Goal: Transaction & Acquisition: Obtain resource

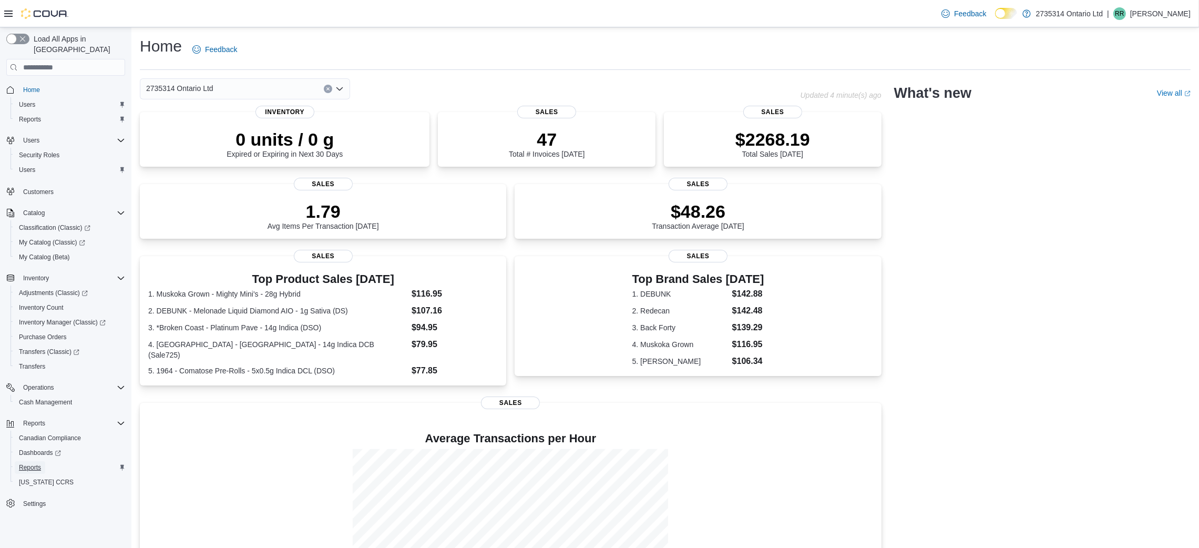
click at [36, 365] on span "Reports" at bounding box center [30, 467] width 22 height 8
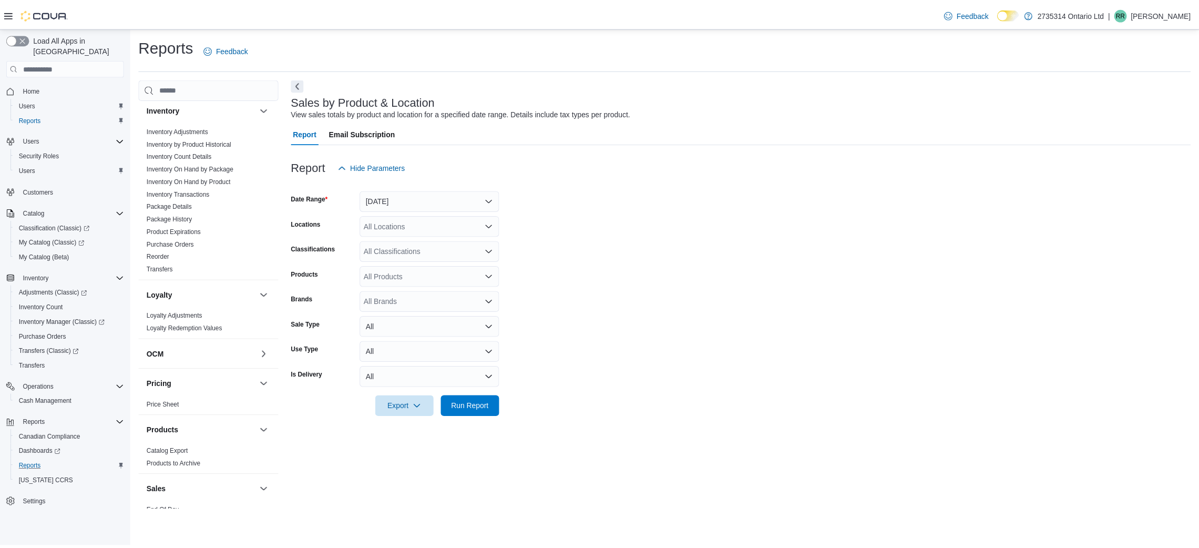
scroll to position [300, 0]
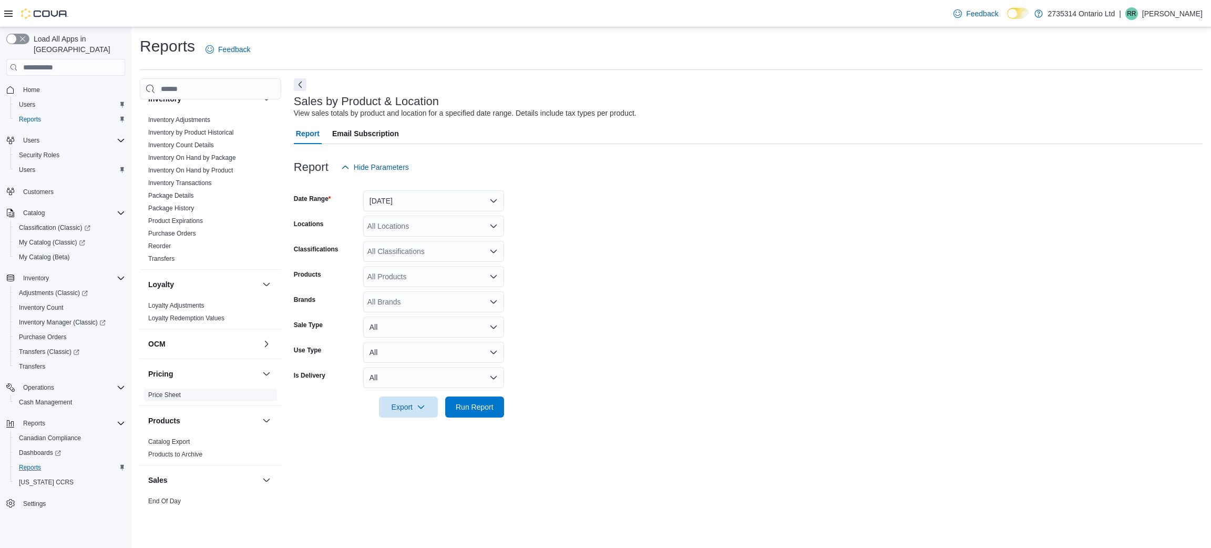
click at [164, 365] on link "Price Sheet" at bounding box center [164, 394] width 33 height 7
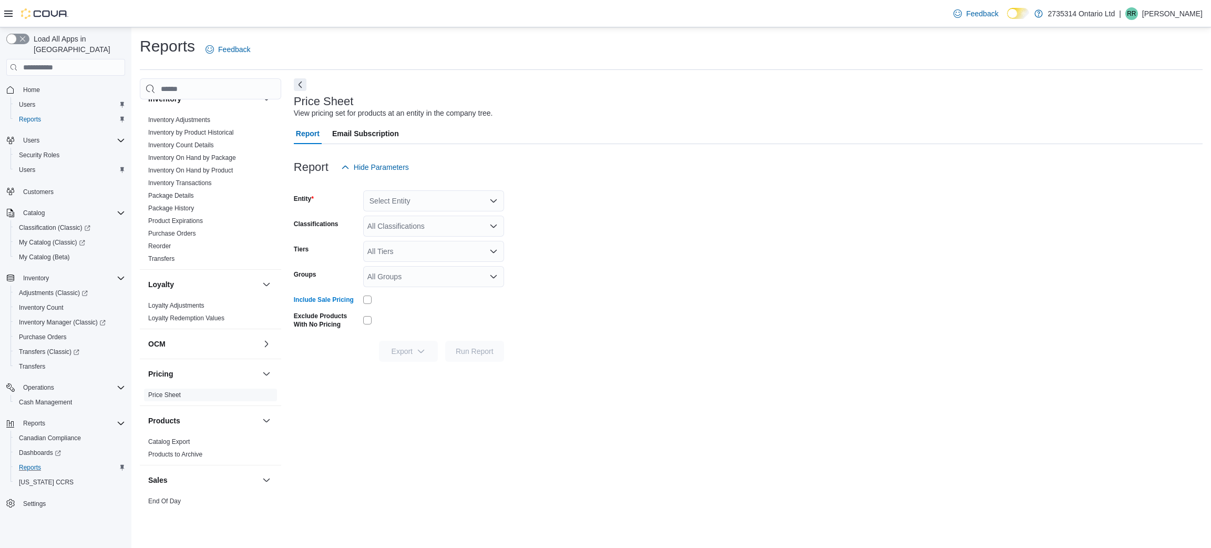
click at [417, 205] on div "Select Entity" at bounding box center [433, 200] width 141 height 21
click at [415, 222] on span "2735314 Ontario Ltd" at bounding box center [426, 218] width 67 height 11
click at [718, 229] on form "Entity 2735314 Ontario Ltd Combo box. Selected. 2735314 Ontario Ltd. Press Back…" at bounding box center [748, 270] width 909 height 184
click at [402, 226] on div "All Classifications" at bounding box center [433, 226] width 141 height 21
type input "*****"
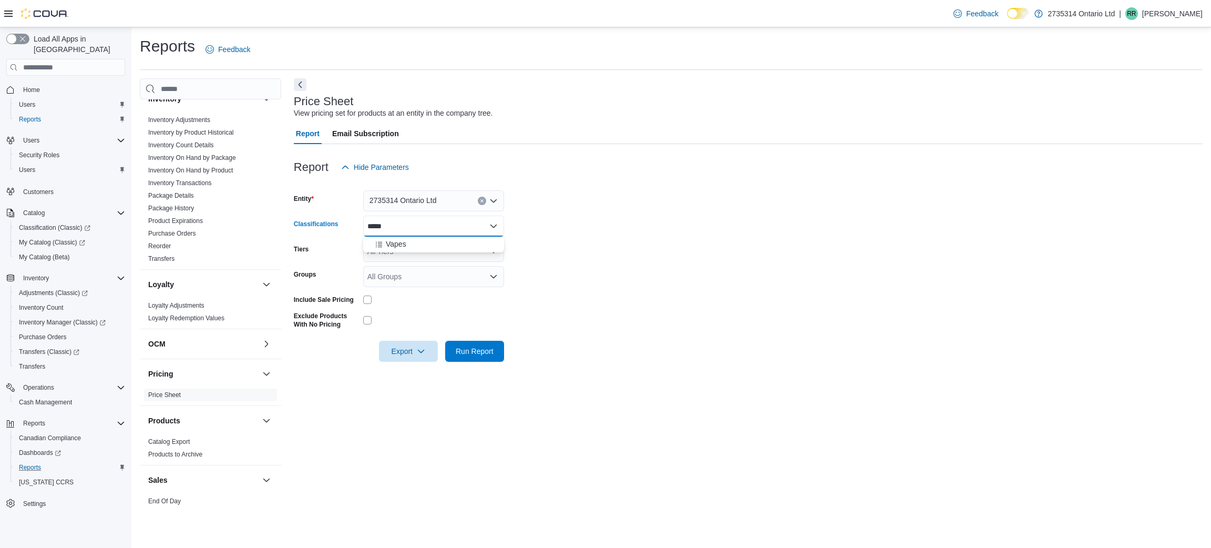
click at [466, 246] on div "Vapes" at bounding box center [434, 244] width 128 height 11
type input "***"
click at [466, 246] on div "Pre-Roll" at bounding box center [424, 244] width 108 height 11
click at [807, 286] on form "Entity 2735314 Ontario Ltd Classifications Pre-Roll Vapes Tiers All Tiers Group…" at bounding box center [748, 270] width 909 height 184
click at [465, 352] on span "Run Report" at bounding box center [475, 350] width 38 height 11
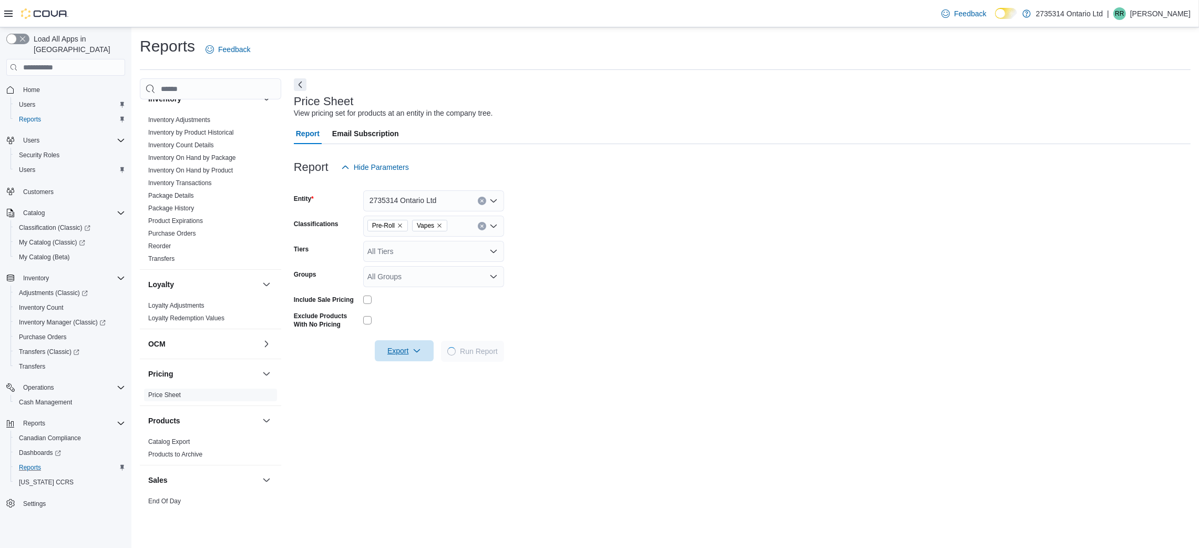
click at [417, 352] on icon "button" at bounding box center [417, 351] width 8 height 8
click at [422, 365] on span "Export to Excel" at bounding box center [405, 372] width 47 height 8
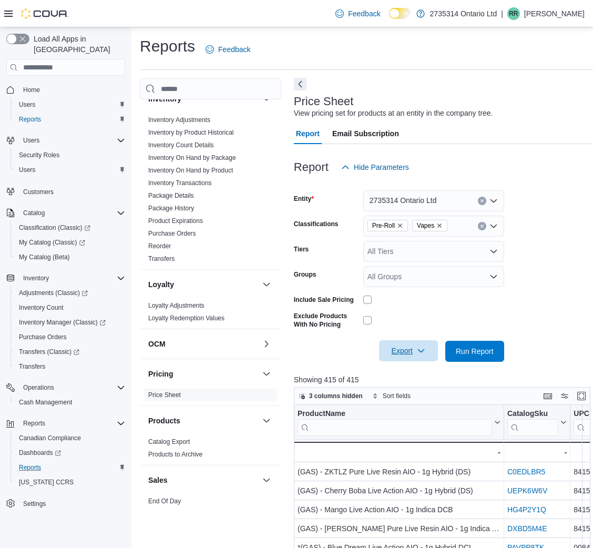
click at [304, 78] on button "Next" at bounding box center [300, 84] width 13 height 13
